Goal: Information Seeking & Learning: Learn about a topic

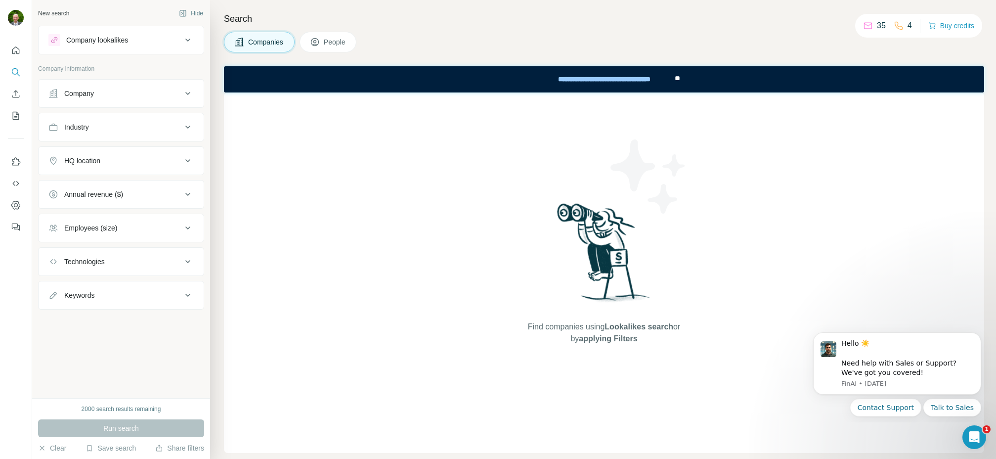
click at [125, 40] on div "Company lookalikes" at bounding box center [97, 40] width 62 height 10
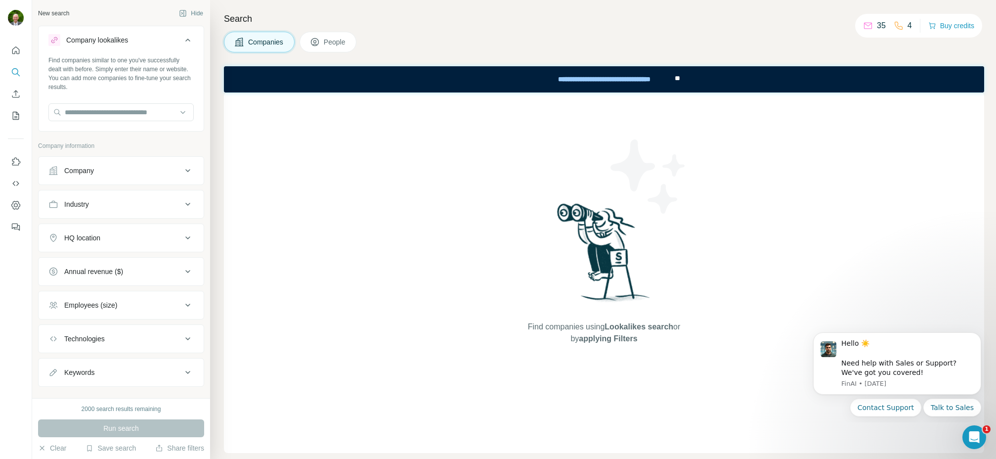
click at [306, 150] on div "Find companies using Lookalikes search or by applying Filters" at bounding box center [604, 272] width 760 height 360
click at [336, 40] on span "People" at bounding box center [335, 42] width 23 height 10
click at [254, 40] on span "Companies" at bounding box center [266, 42] width 36 height 10
click at [85, 202] on div "Industry" at bounding box center [76, 204] width 25 height 10
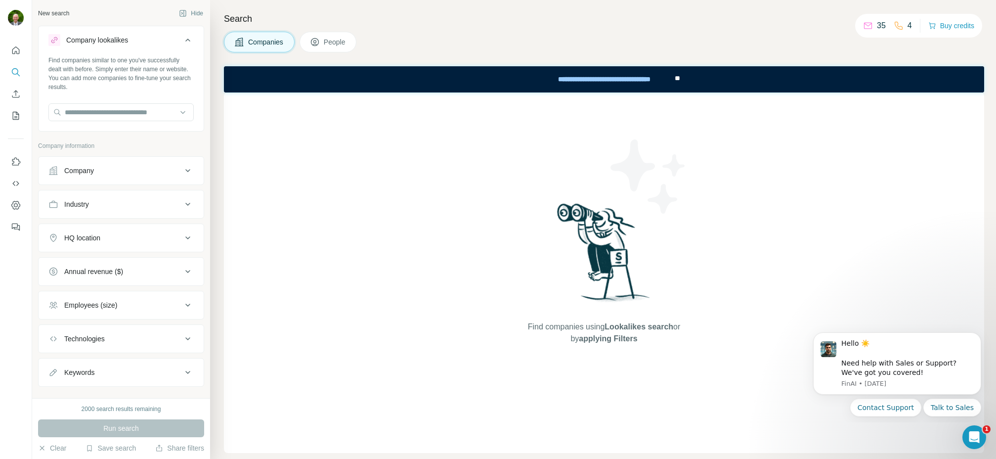
click at [91, 168] on div "Company" at bounding box center [79, 171] width 30 height 10
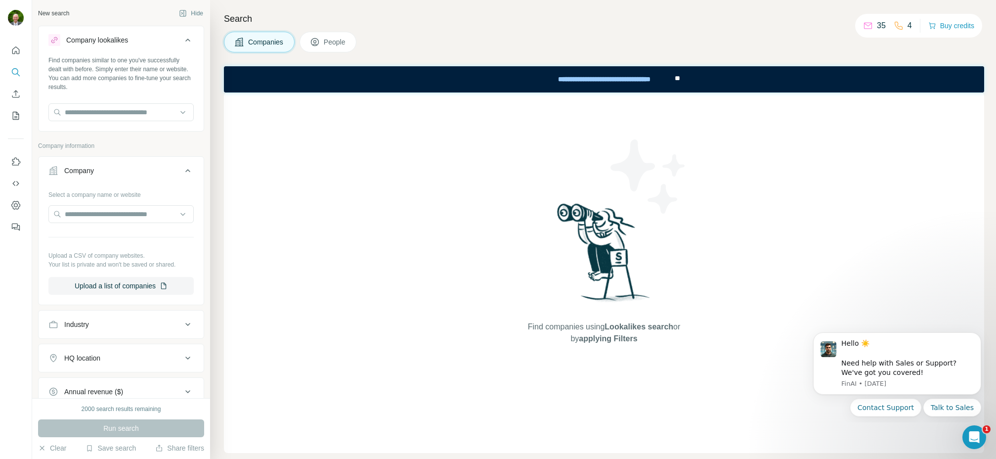
click at [90, 169] on div "Company" at bounding box center [79, 171] width 30 height 10
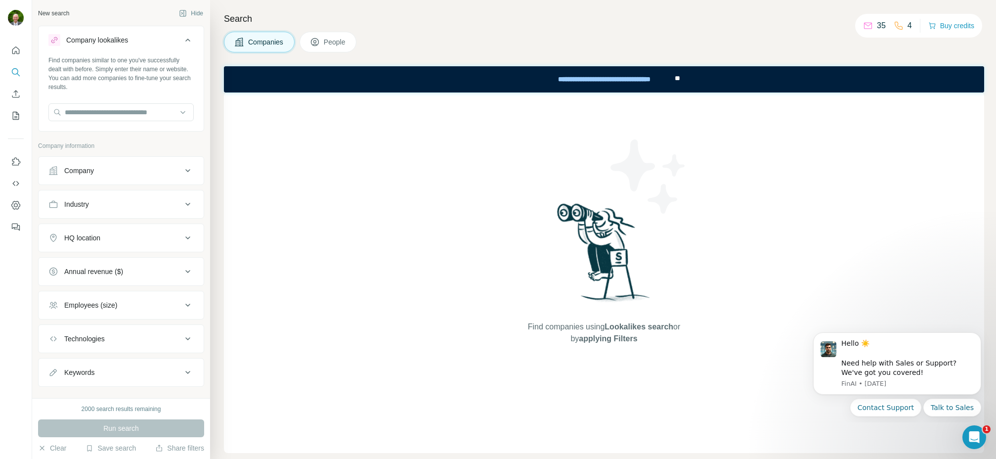
click at [95, 171] on div "Company" at bounding box center [114, 171] width 133 height 10
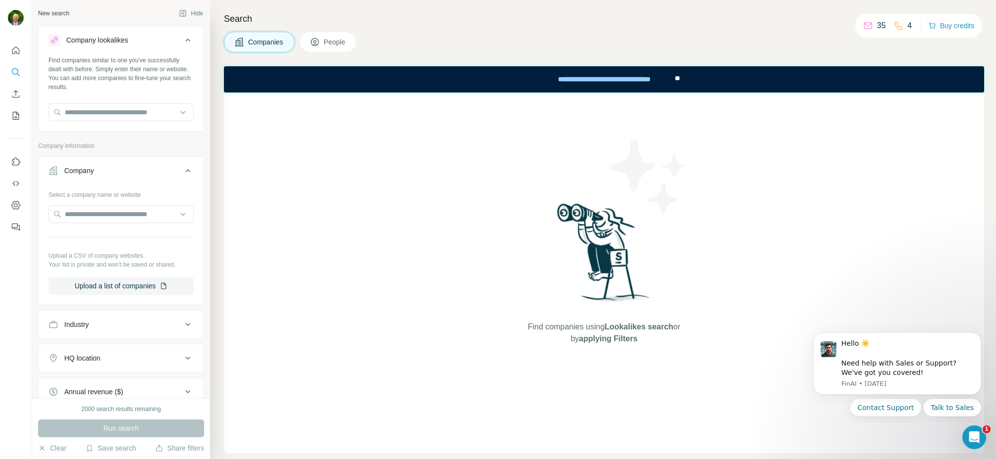
click at [95, 171] on div "Company" at bounding box center [114, 171] width 133 height 10
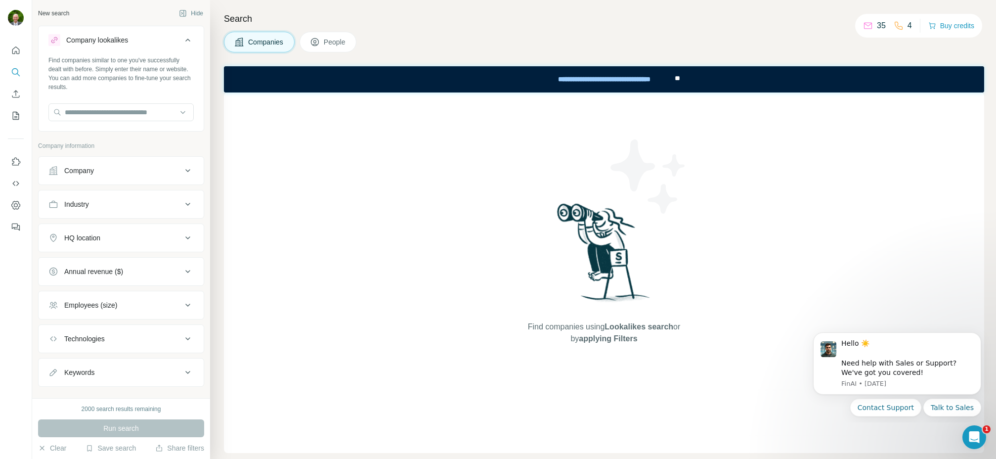
click at [100, 237] on div "HQ location" at bounding box center [82, 238] width 36 height 10
click at [89, 263] on input "text" at bounding box center [120, 263] width 145 height 18
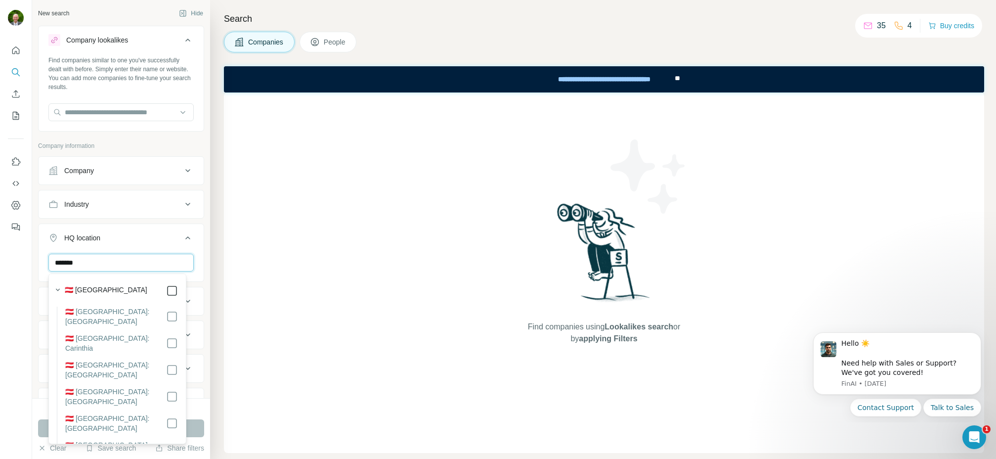
type input "*******"
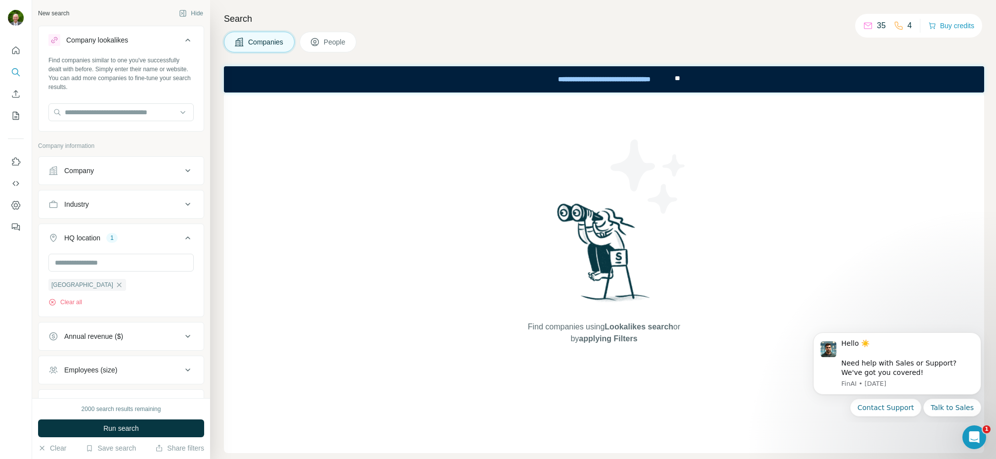
click at [28, 258] on div at bounding box center [16, 229] width 32 height 459
click at [148, 368] on div "Employees (size)" at bounding box center [114, 370] width 133 height 10
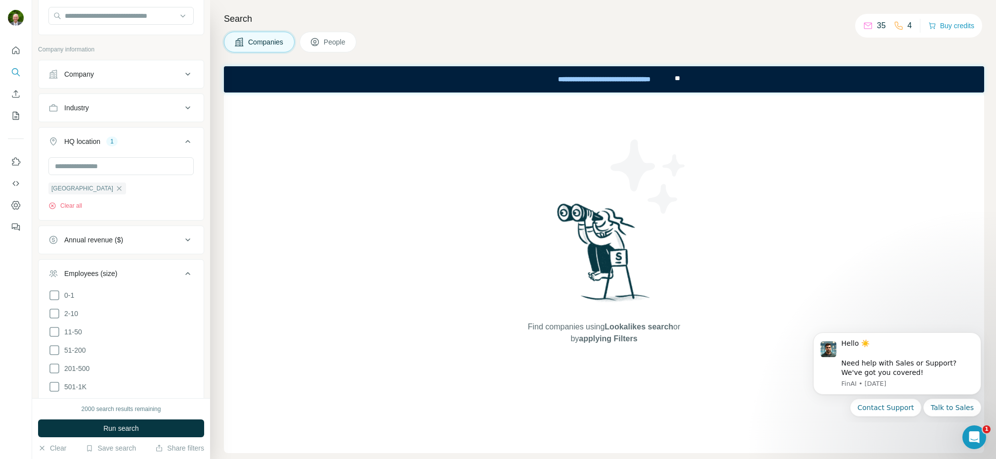
scroll to position [133, 0]
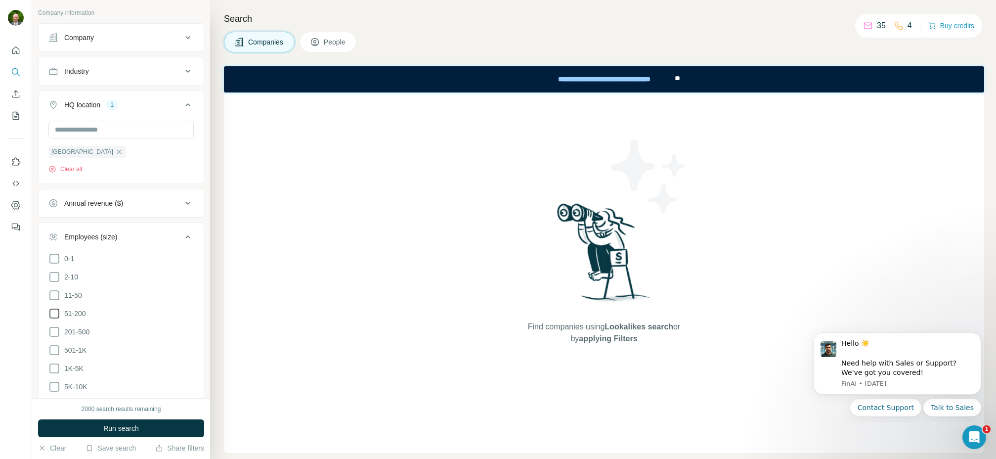
click at [56, 312] on icon at bounding box center [54, 313] width 12 height 12
click at [56, 330] on icon at bounding box center [54, 332] width 12 height 12
click at [54, 346] on icon at bounding box center [54, 350] width 12 height 12
click at [53, 366] on icon at bounding box center [54, 368] width 12 height 12
click at [54, 386] on icon at bounding box center [54, 387] width 12 height 12
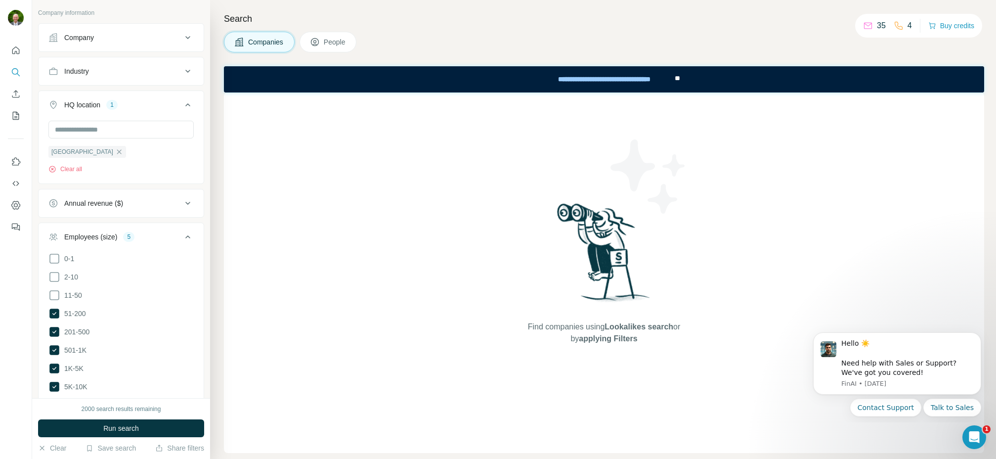
scroll to position [211, 0]
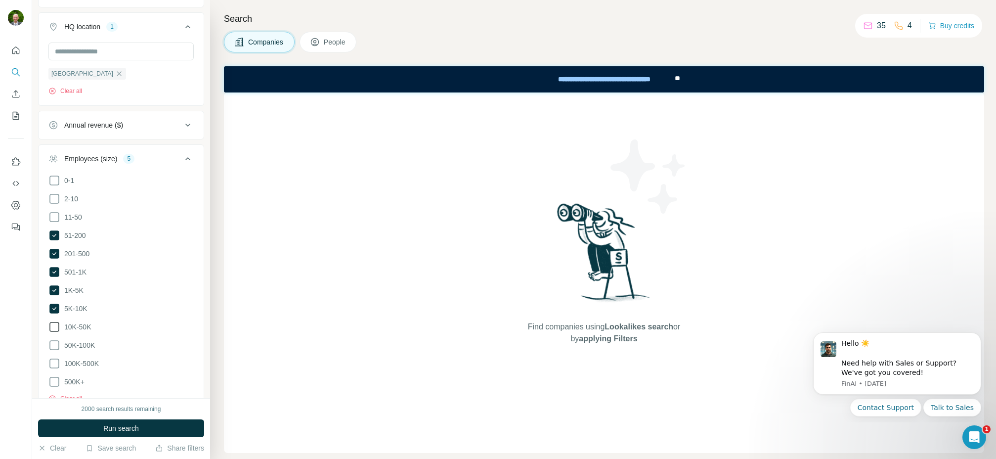
click at [58, 324] on icon at bounding box center [54, 327] width 12 height 12
click at [56, 342] on icon at bounding box center [54, 345] width 12 height 12
click at [53, 357] on icon at bounding box center [54, 363] width 12 height 12
click at [53, 381] on icon at bounding box center [54, 382] width 12 height 12
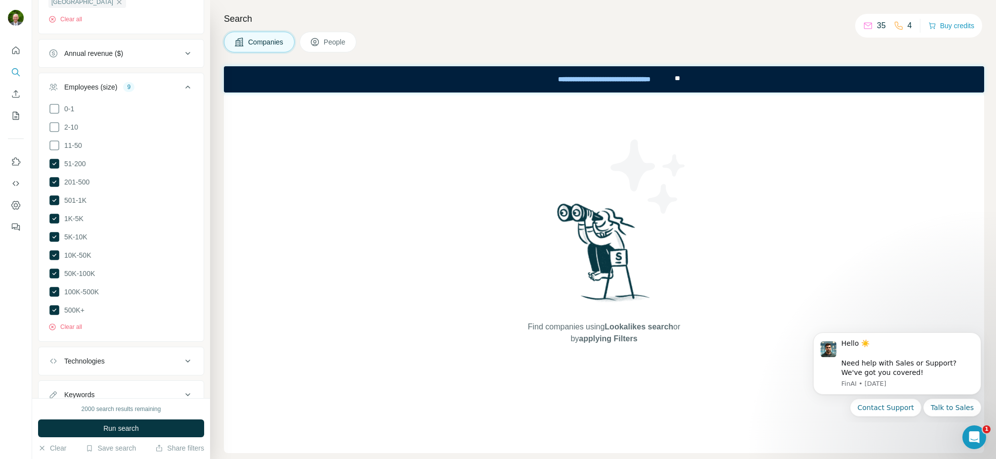
scroll to position [289, 0]
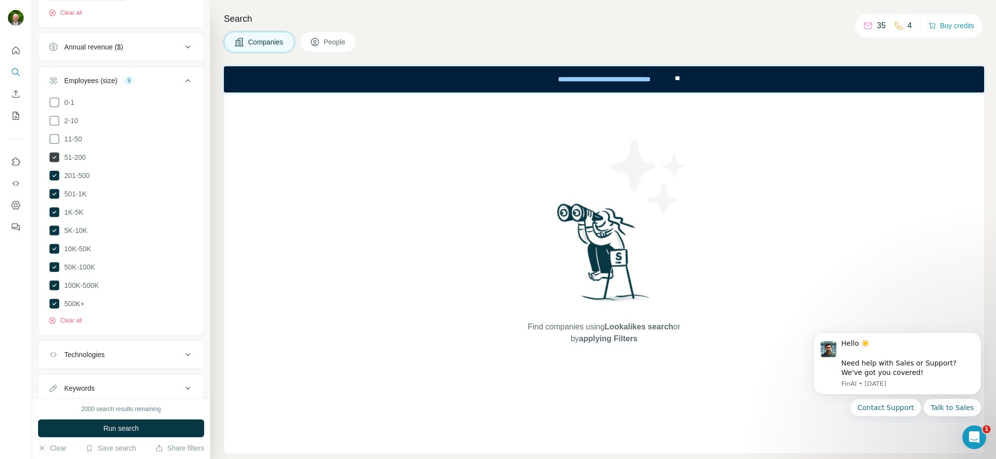
click at [54, 155] on icon at bounding box center [54, 157] width 10 height 10
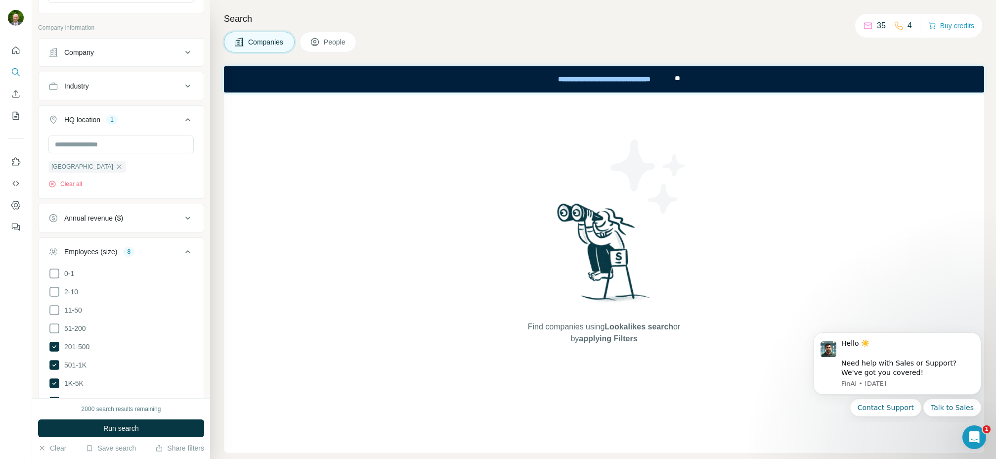
scroll to position [105, 0]
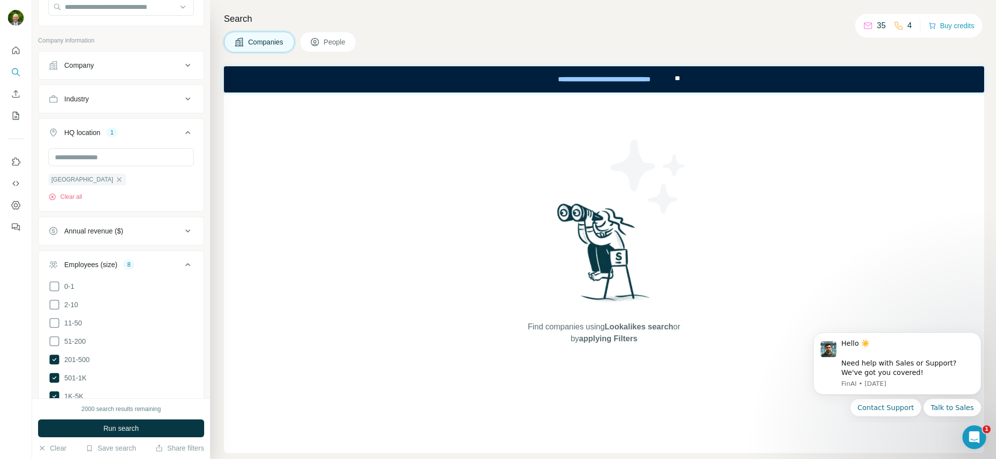
click at [108, 228] on div "Annual revenue ($)" at bounding box center [93, 231] width 59 height 10
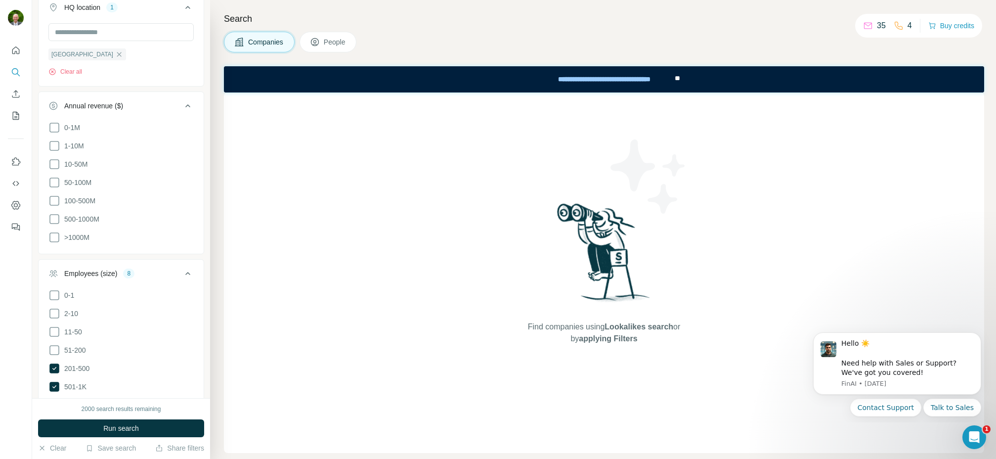
scroll to position [210, 0]
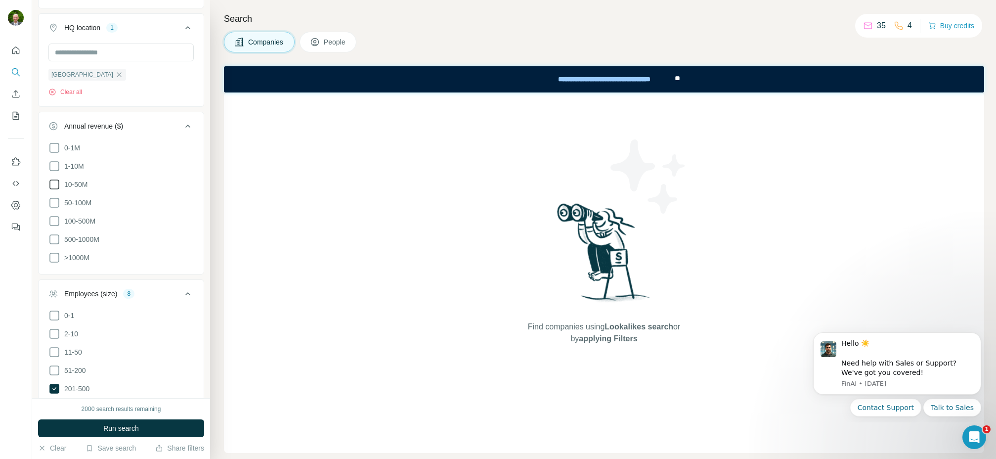
click at [57, 183] on icon at bounding box center [54, 184] width 12 height 12
click at [55, 201] on icon at bounding box center [54, 203] width 12 height 12
click at [55, 218] on icon at bounding box center [54, 221] width 12 height 12
click at [54, 235] on icon at bounding box center [54, 239] width 12 height 12
click at [54, 258] on icon at bounding box center [54, 258] width 12 height 12
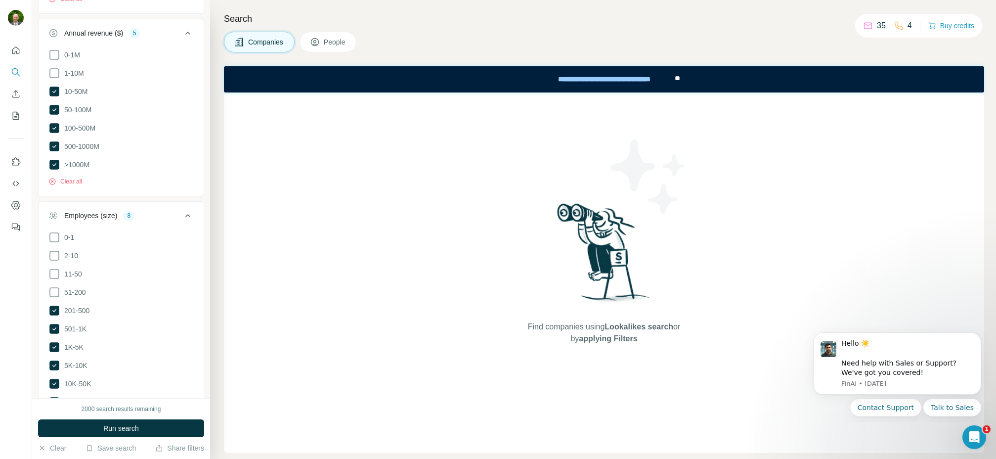
scroll to position [326, 0]
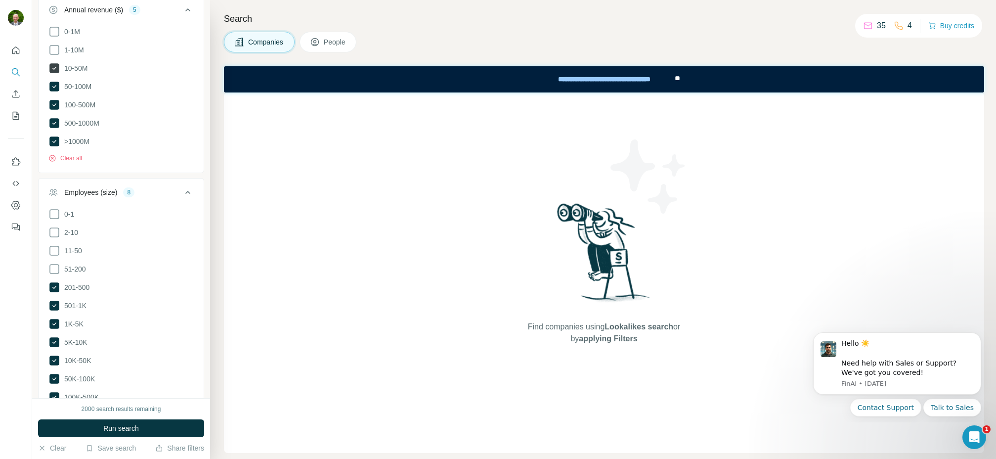
click at [55, 69] on icon at bounding box center [54, 68] width 10 height 10
click at [56, 283] on icon at bounding box center [54, 287] width 10 height 10
click at [54, 303] on icon at bounding box center [54, 306] width 10 height 10
click at [53, 323] on icon at bounding box center [54, 324] width 10 height 10
click at [53, 337] on icon at bounding box center [54, 342] width 10 height 10
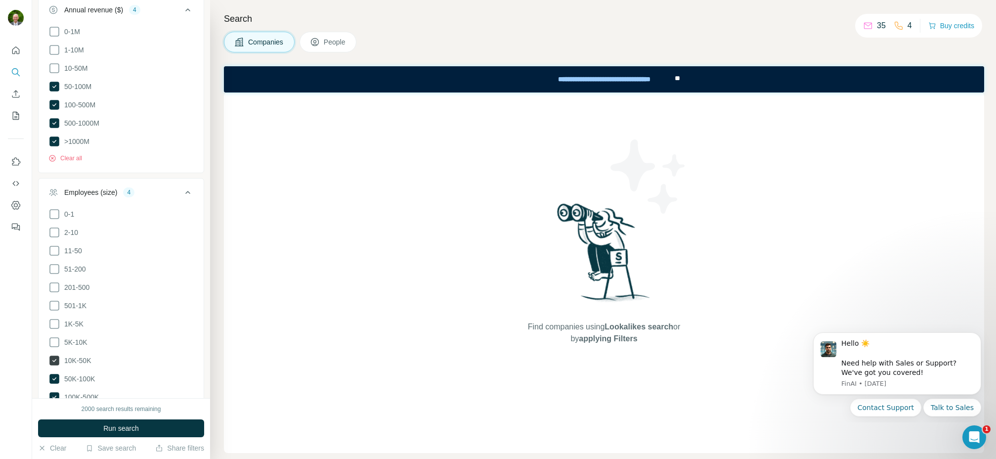
click at [54, 355] on icon at bounding box center [54, 360] width 10 height 10
click at [55, 376] on icon at bounding box center [54, 379] width 10 height 10
click at [54, 392] on icon at bounding box center [54, 397] width 10 height 10
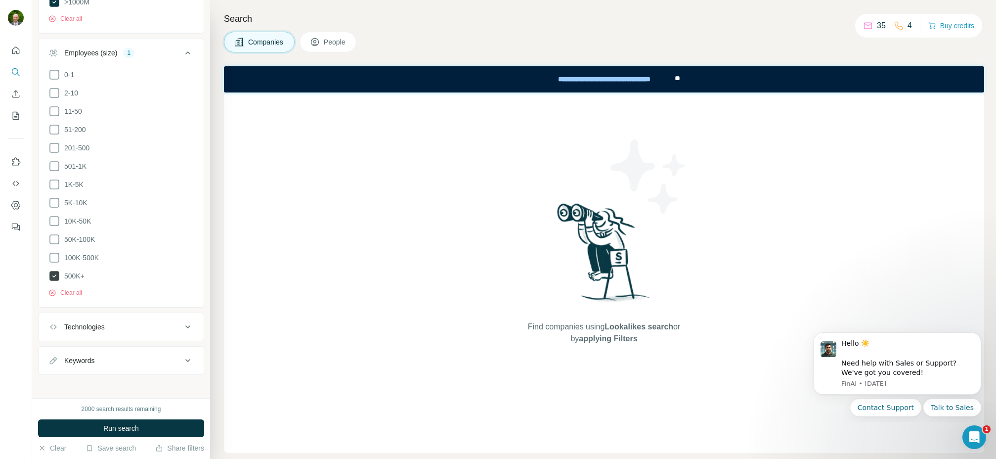
click at [54, 271] on icon at bounding box center [54, 276] width 10 height 10
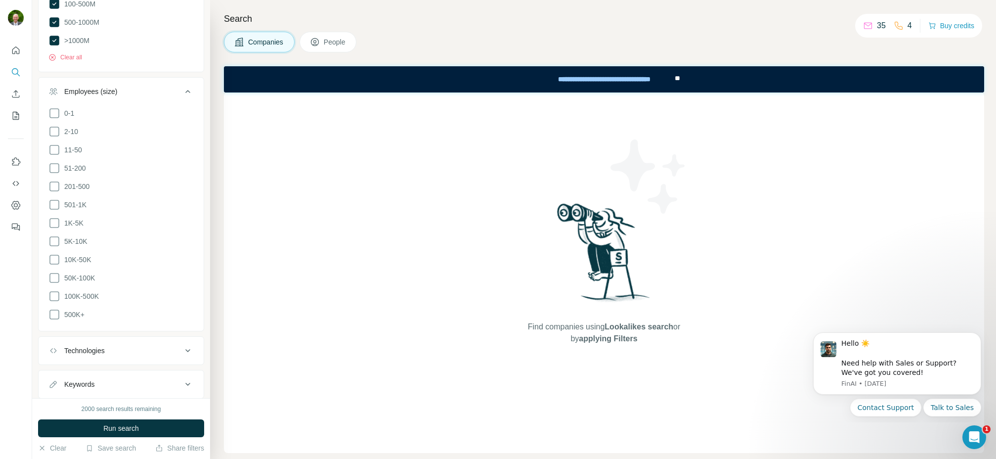
scroll to position [451, 0]
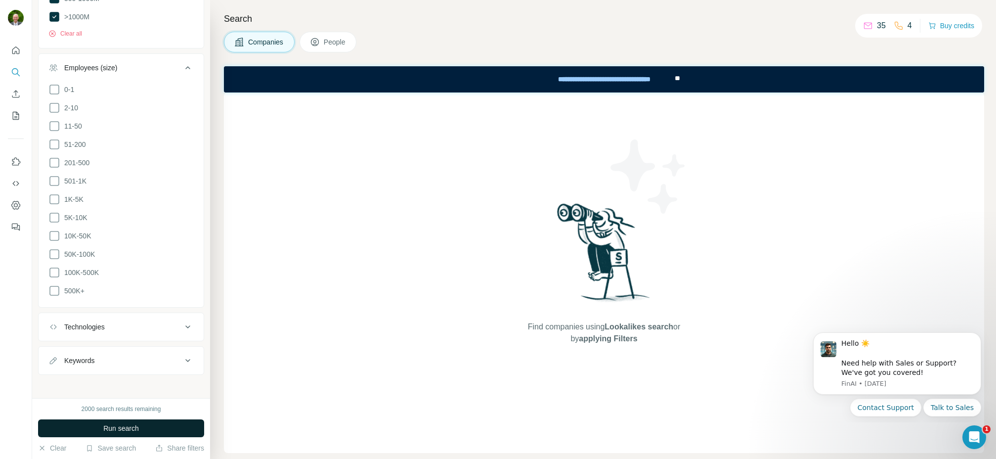
click at [123, 428] on span "Run search" at bounding box center [121, 428] width 36 height 10
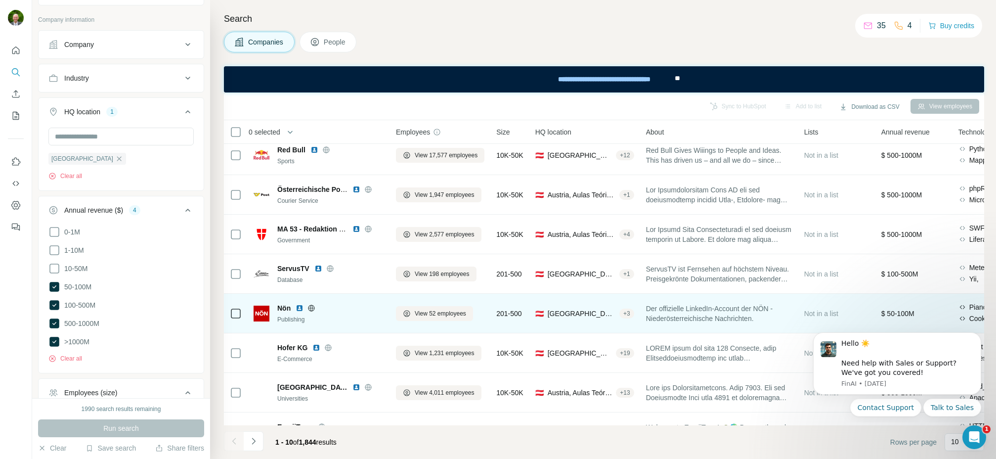
scroll to position [120, 0]
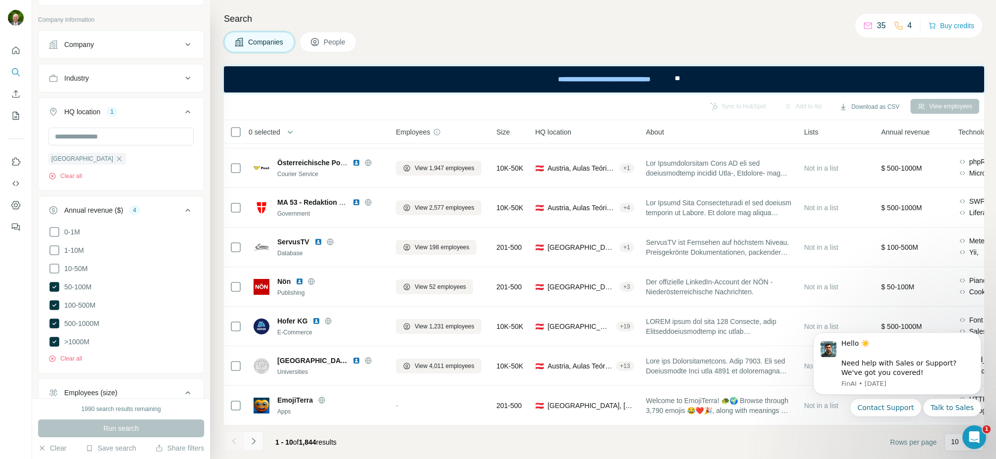
click at [254, 440] on icon "Navigate to next page" at bounding box center [253, 440] width 3 height 6
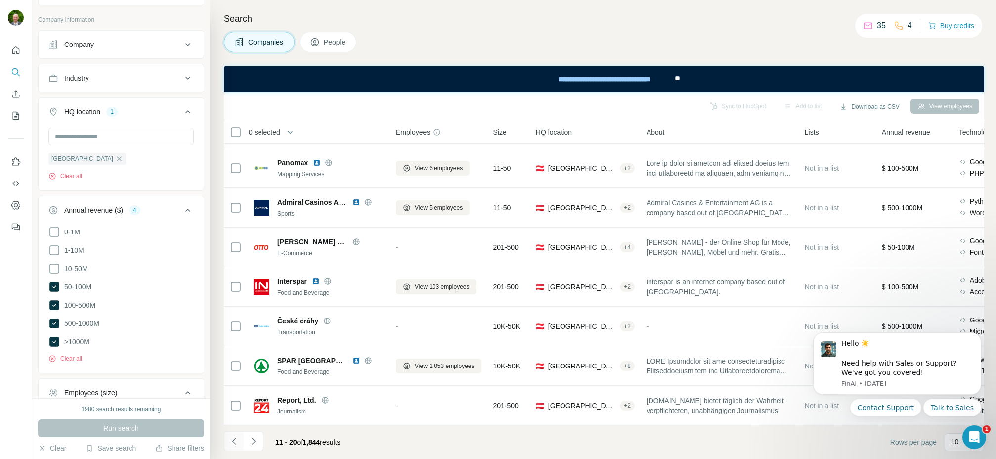
click at [235, 441] on icon "Navigate to previous page" at bounding box center [234, 441] width 10 height 10
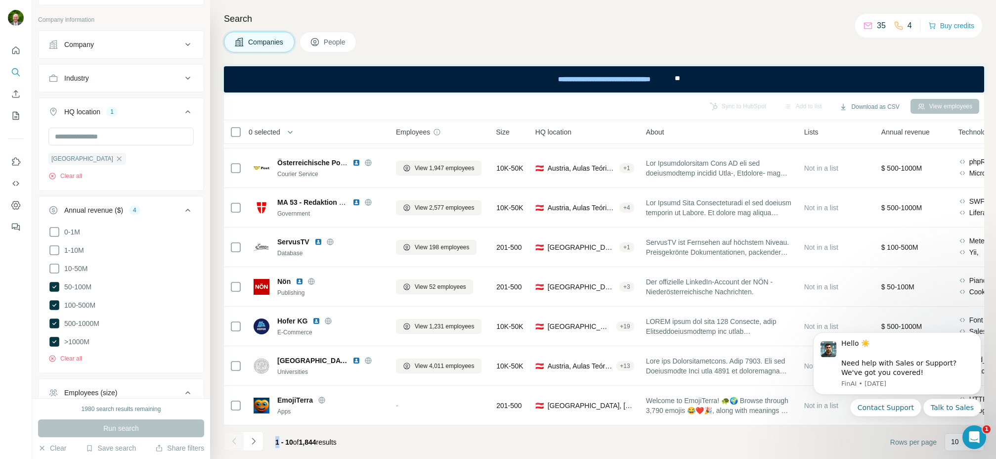
click at [235, 441] on div at bounding box center [234, 441] width 20 height 20
click at [69, 175] on button "Clear all" at bounding box center [65, 176] width 34 height 9
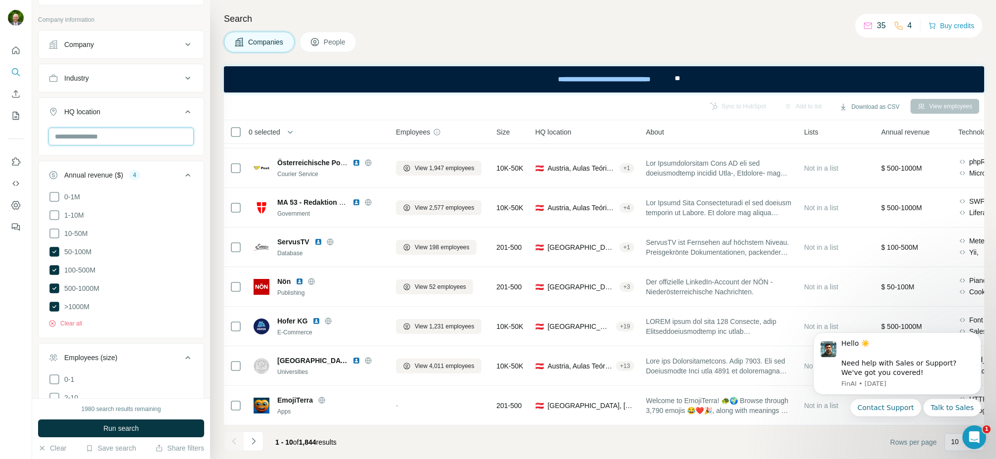
click at [118, 140] on input "text" at bounding box center [120, 137] width 145 height 18
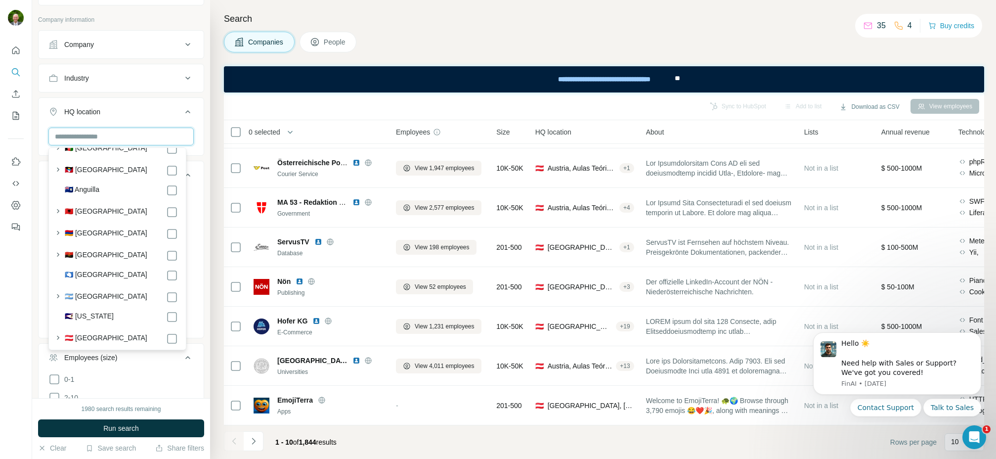
scroll to position [92, 0]
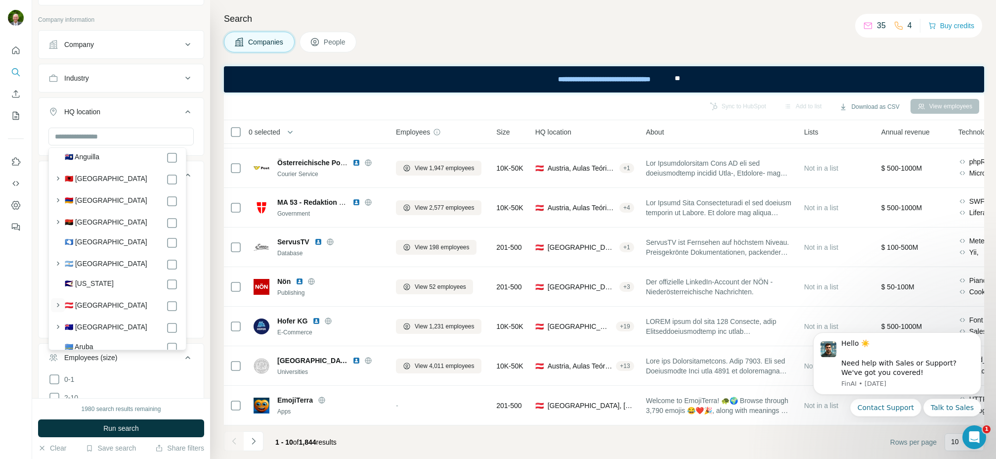
click at [60, 304] on icon "button" at bounding box center [58, 305] width 10 height 10
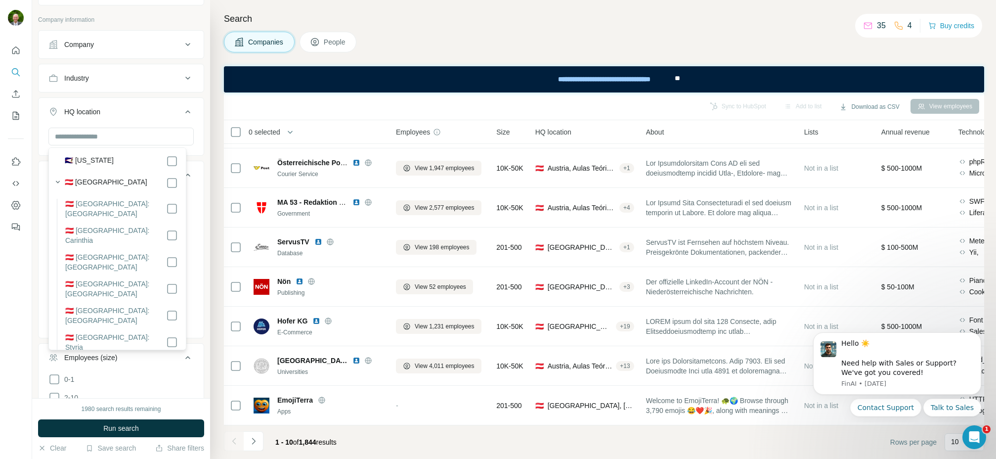
scroll to position [222, 0]
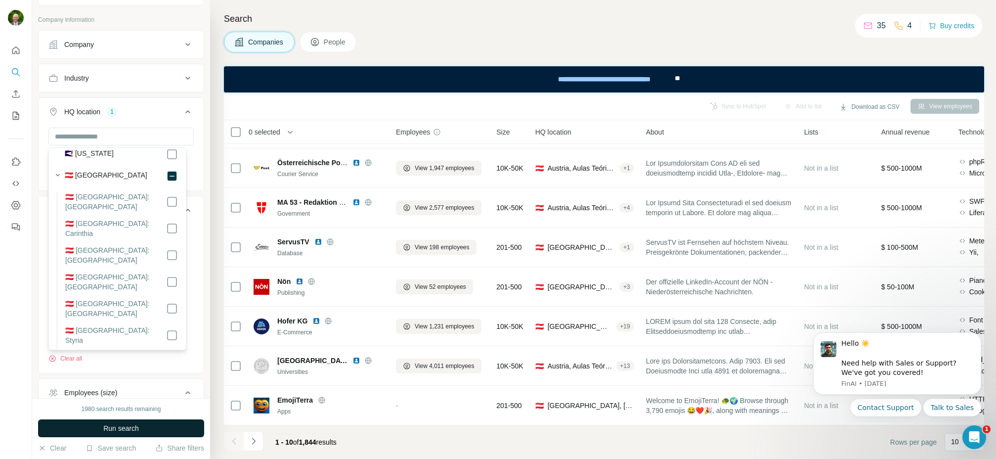
click at [124, 424] on span "Run search" at bounding box center [121, 428] width 36 height 10
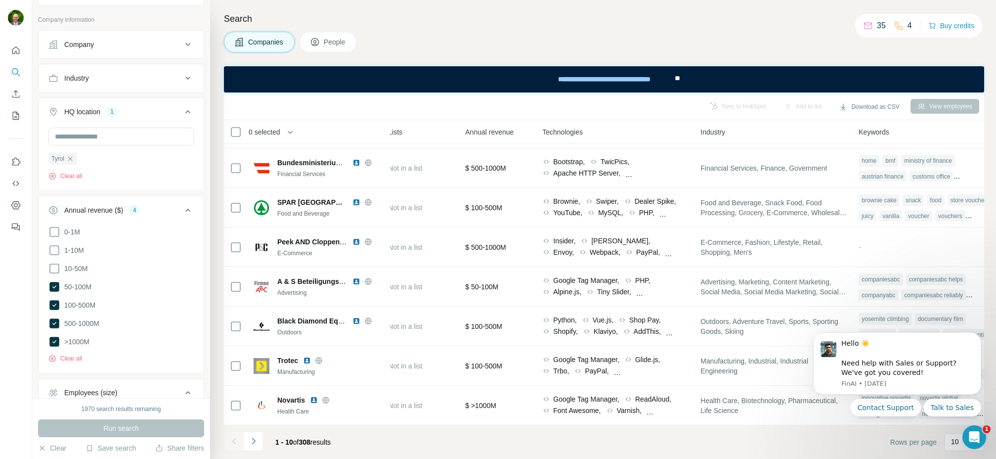
scroll to position [120, 460]
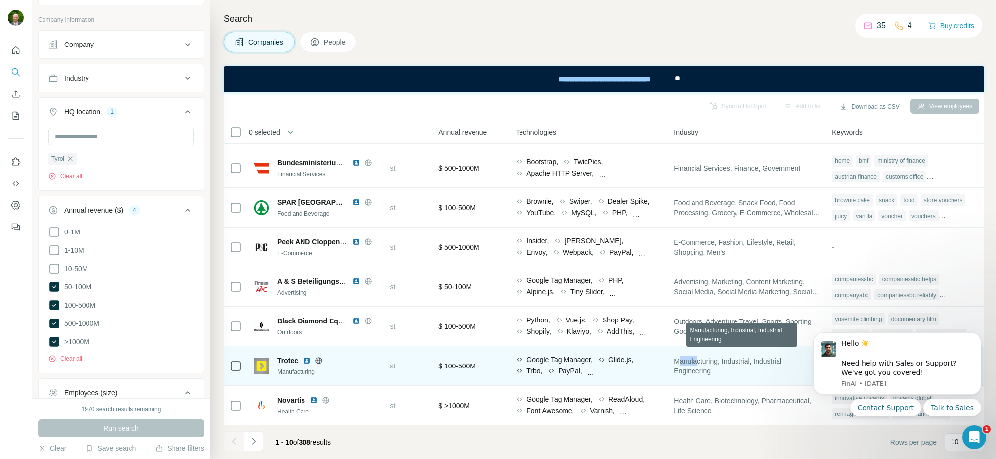
drag, startPoint x: 671, startPoint y: 356, endPoint x: 691, endPoint y: 355, distance: 19.8
click at [691, 356] on span "Manufacturing, Industrial, Industrial Engineering" at bounding box center [747, 366] width 146 height 20
drag, startPoint x: 669, startPoint y: 354, endPoint x: 759, endPoint y: 355, distance: 89.5
click at [714, 356] on span "Manufacturing, Industrial, Industrial Engineering" at bounding box center [747, 366] width 146 height 20
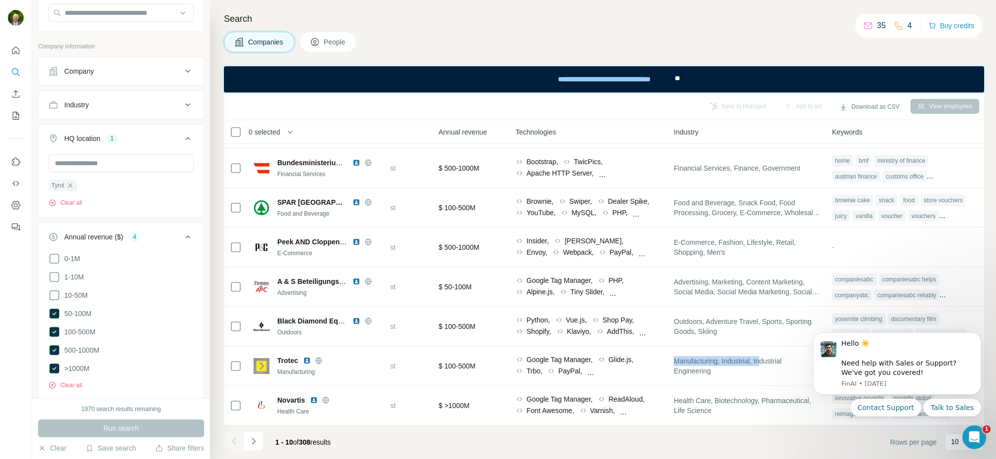
scroll to position [67, 0]
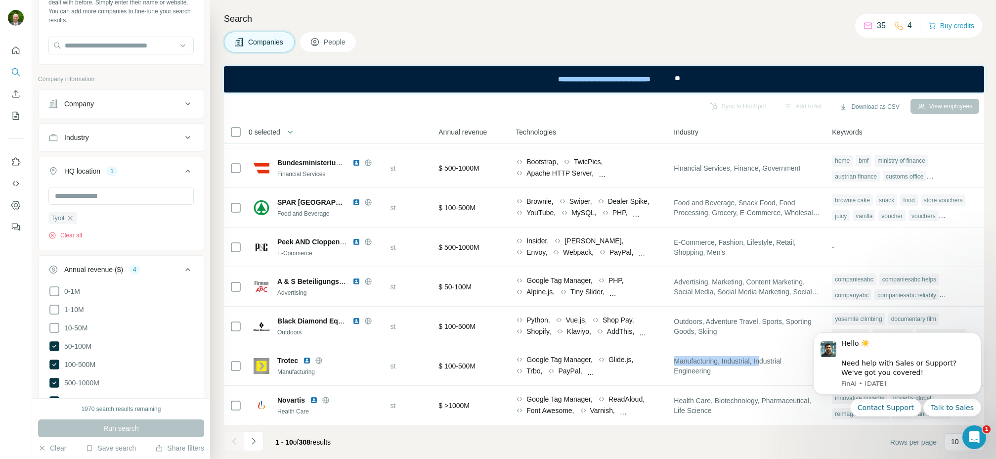
click at [145, 134] on div "Industry" at bounding box center [114, 137] width 133 height 10
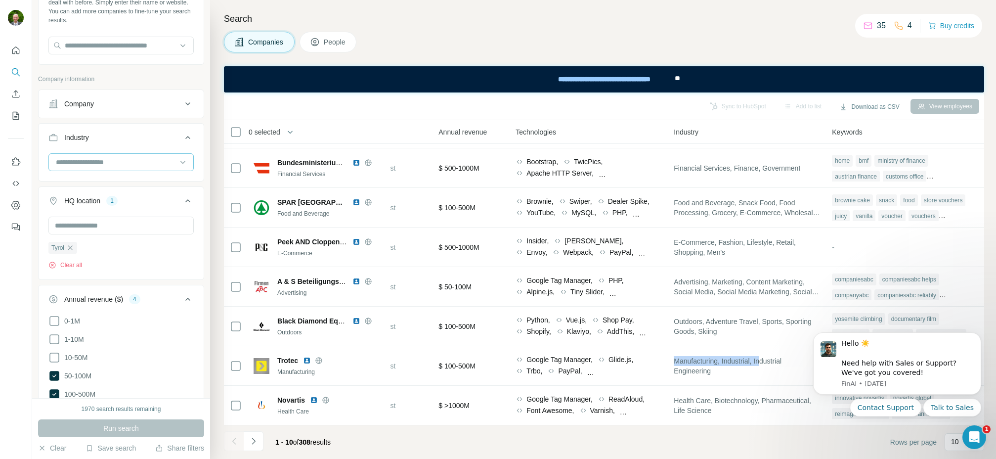
click at [98, 159] on input at bounding box center [116, 162] width 122 height 11
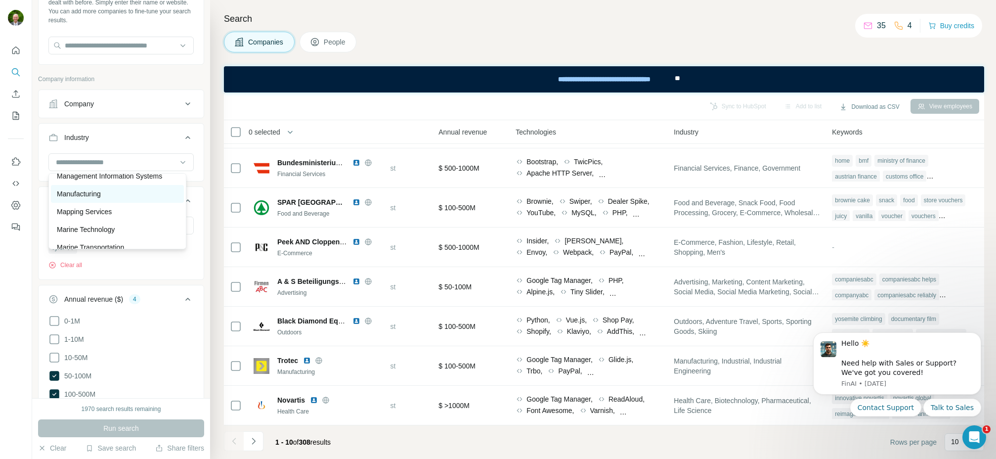
click at [64, 199] on p "Manufacturing" at bounding box center [79, 194] width 44 height 10
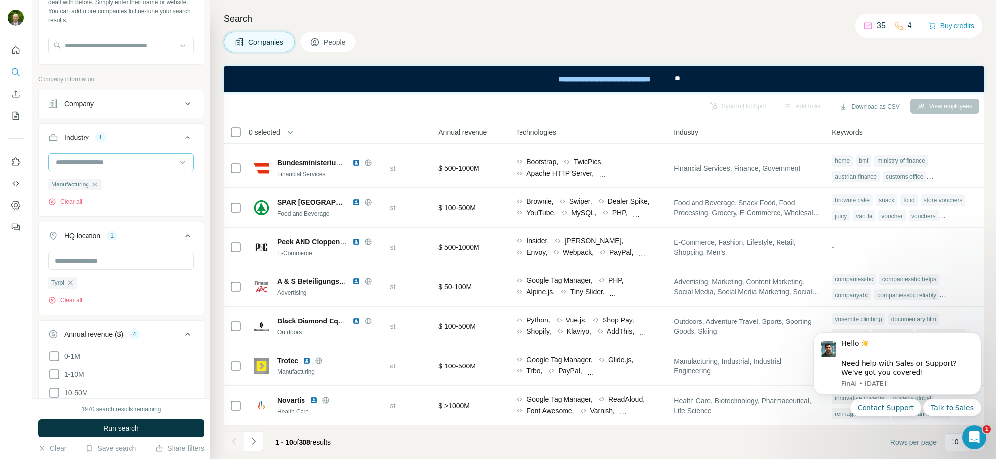
click at [117, 160] on input at bounding box center [116, 162] width 122 height 11
click at [63, 189] on p "Software" at bounding box center [70, 184] width 27 height 10
click at [122, 163] on input at bounding box center [116, 162] width 122 height 11
click at [113, 207] on p "Software Engineering" at bounding box center [90, 202] width 66 height 10
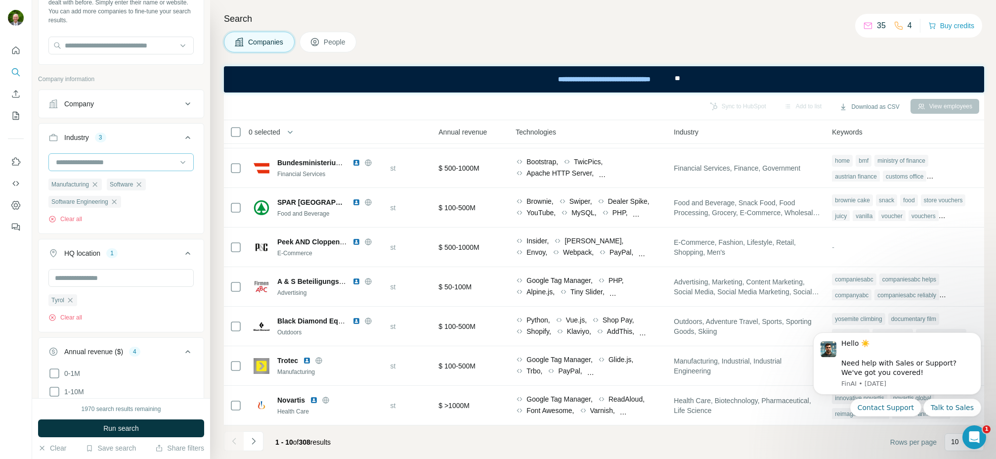
click at [118, 160] on input at bounding box center [116, 162] width 122 height 11
type input "******"
click at [88, 200] on p "Industrial Engineering" at bounding box center [90, 202] width 67 height 10
click at [87, 159] on input at bounding box center [116, 162] width 122 height 11
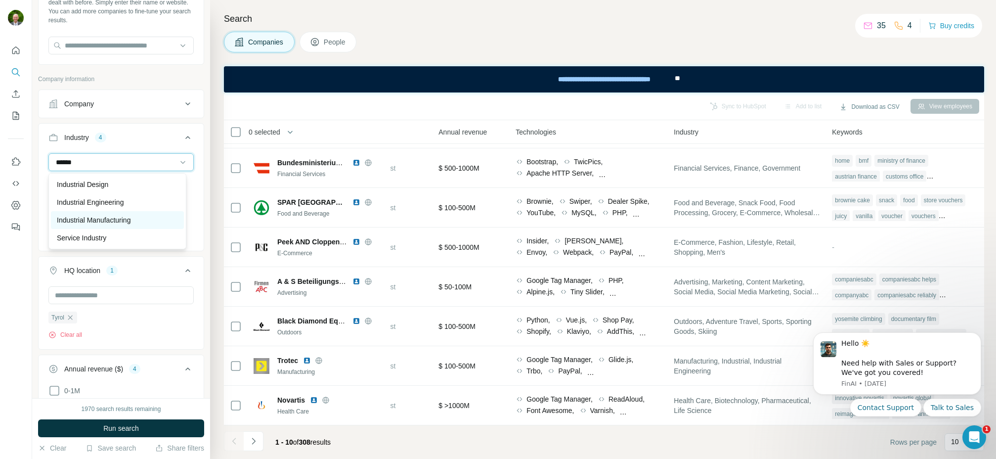
type input "******"
click at [103, 220] on p "Industrial Manufacturing" at bounding box center [94, 220] width 74 height 10
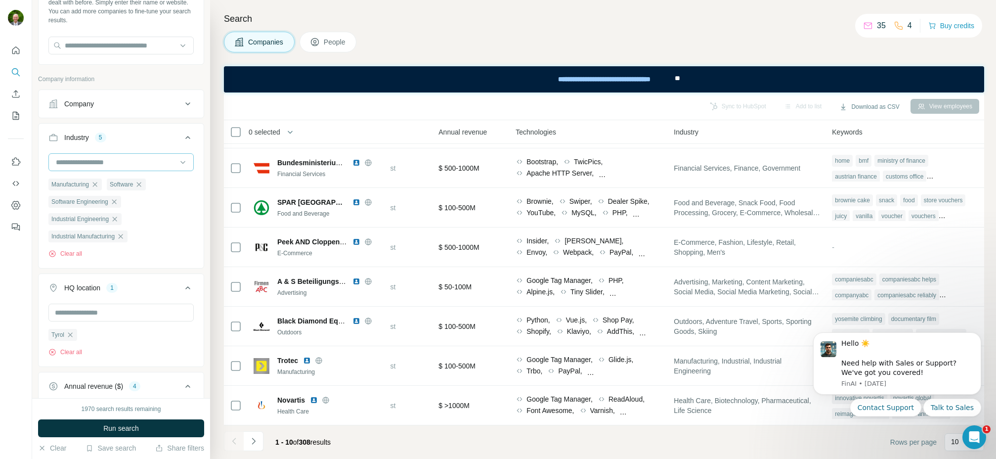
click at [83, 160] on input at bounding box center [116, 162] width 122 height 11
type input "**********"
click at [96, 183] on p "Service Industry" at bounding box center [81, 184] width 49 height 10
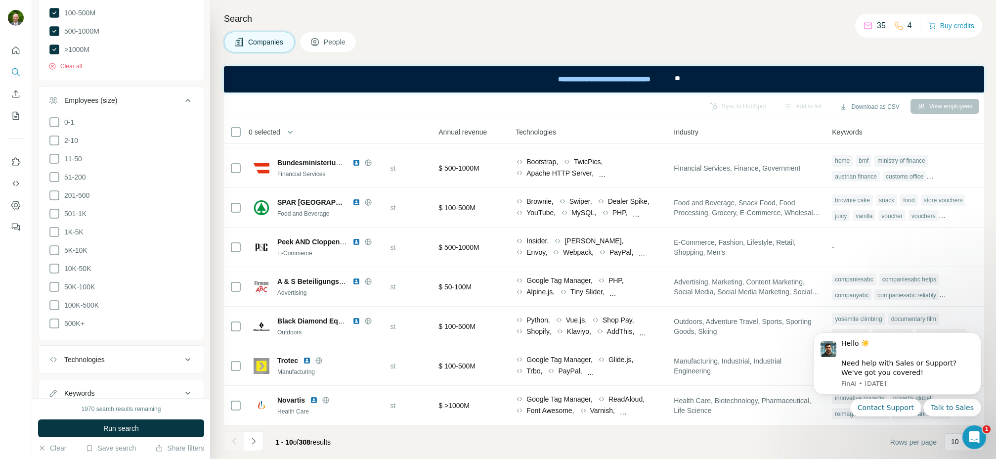
scroll to position [586, 0]
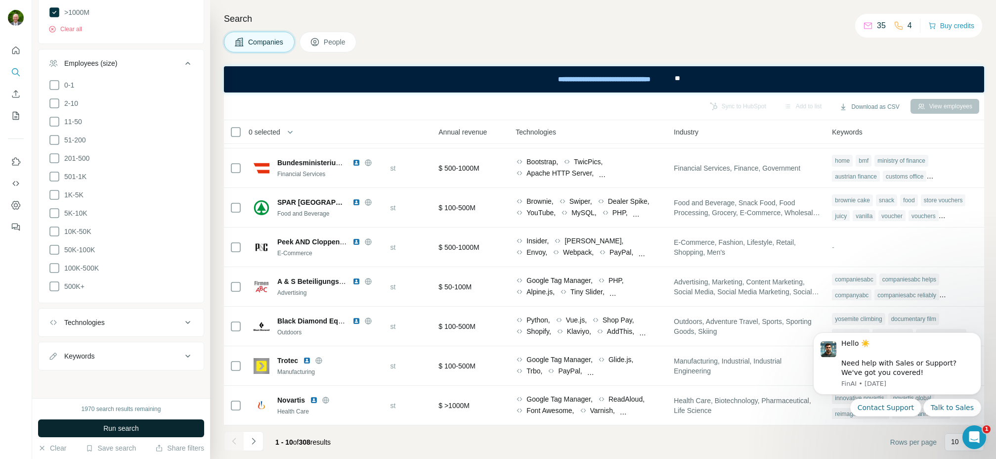
click at [126, 426] on span "Run search" at bounding box center [121, 428] width 36 height 10
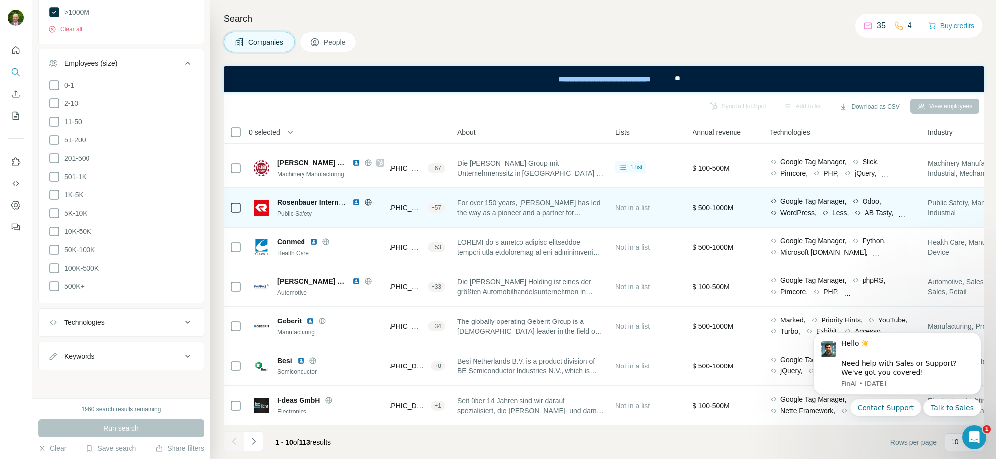
scroll to position [0, 185]
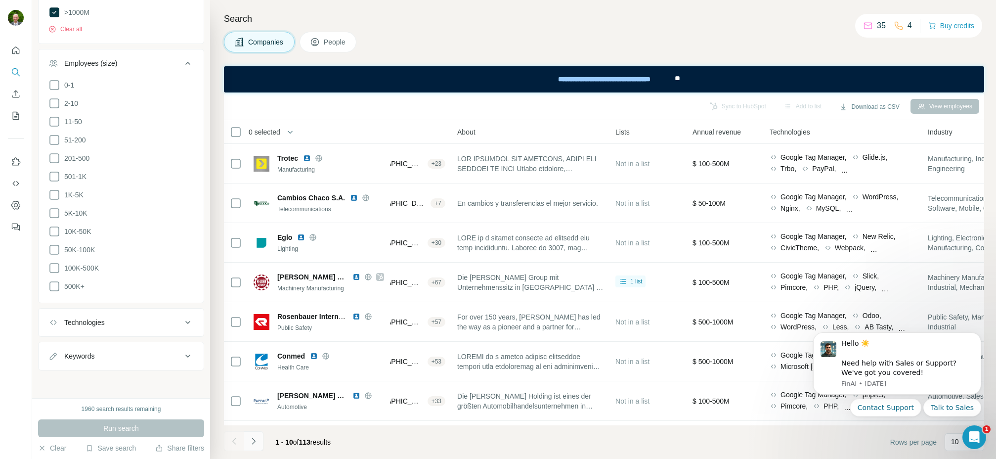
click at [255, 441] on icon "Navigate to next page" at bounding box center [254, 441] width 10 height 10
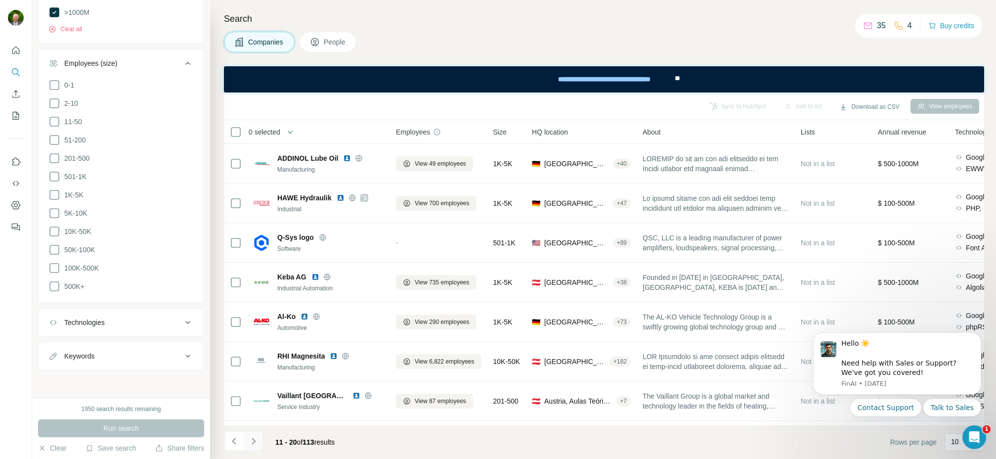
click at [255, 440] on icon "Navigate to next page" at bounding box center [254, 441] width 10 height 10
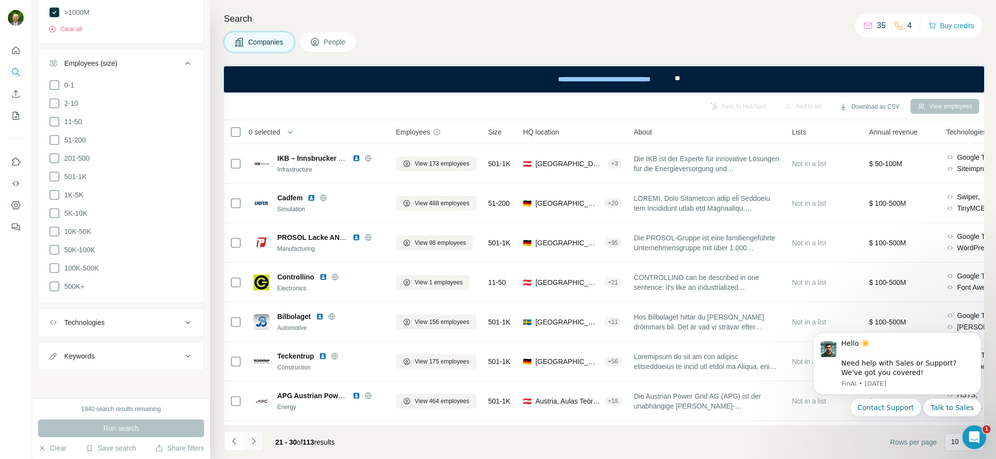
click at [254, 440] on icon "Navigate to next page" at bounding box center [253, 440] width 3 height 6
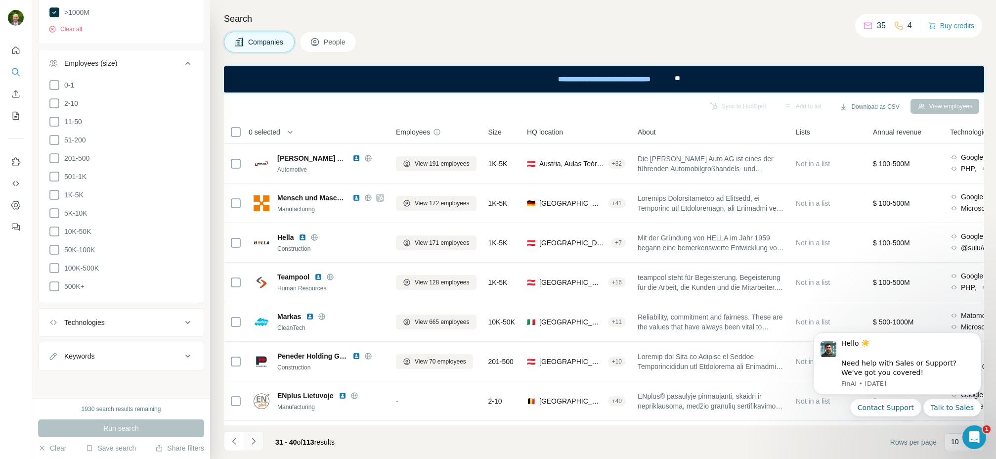
click at [255, 440] on icon "Navigate to next page" at bounding box center [254, 441] width 10 height 10
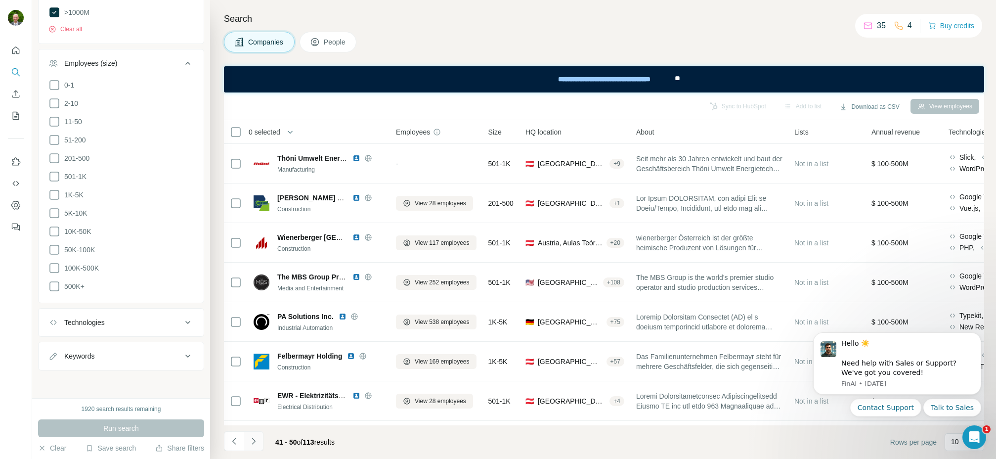
click at [255, 440] on icon "Navigate to next page" at bounding box center [254, 441] width 10 height 10
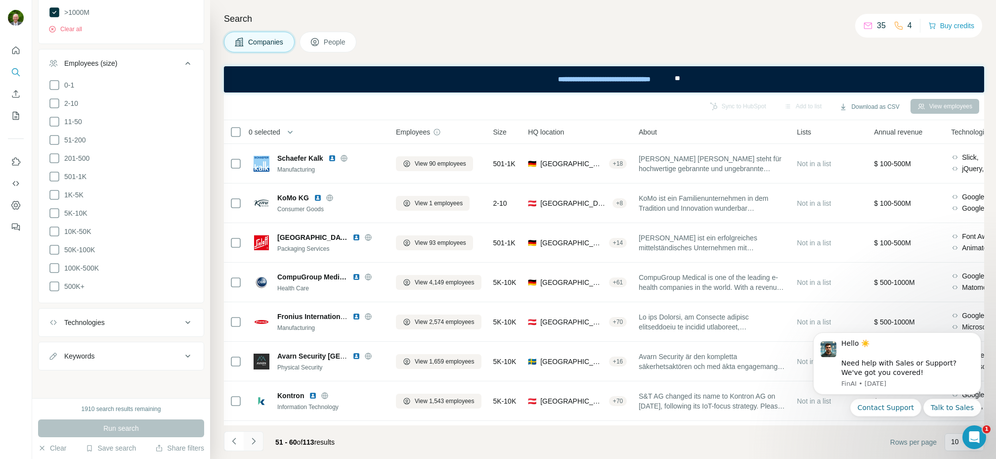
click at [255, 440] on icon "Navigate to next page" at bounding box center [254, 441] width 10 height 10
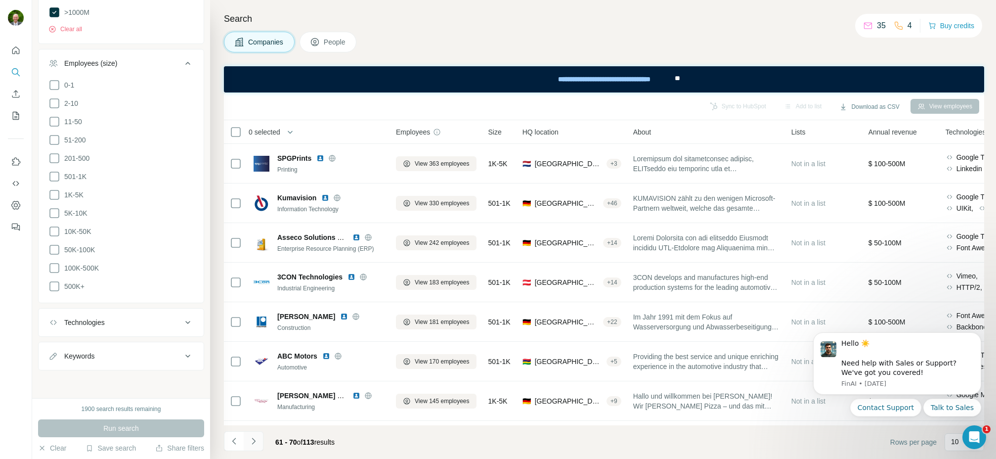
click at [255, 440] on icon "Navigate to next page" at bounding box center [254, 441] width 10 height 10
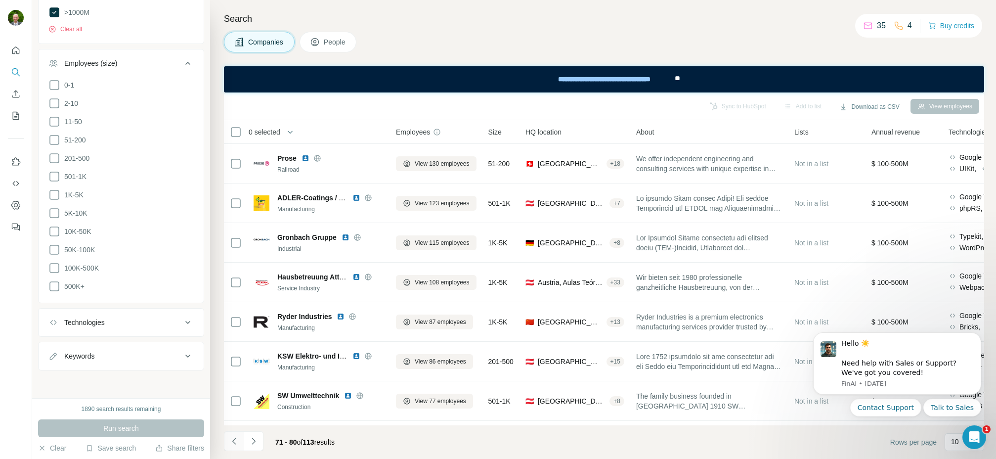
click at [235, 439] on icon "Navigate to previous page" at bounding box center [234, 441] width 10 height 10
